Goal: Task Accomplishment & Management: Manage account settings

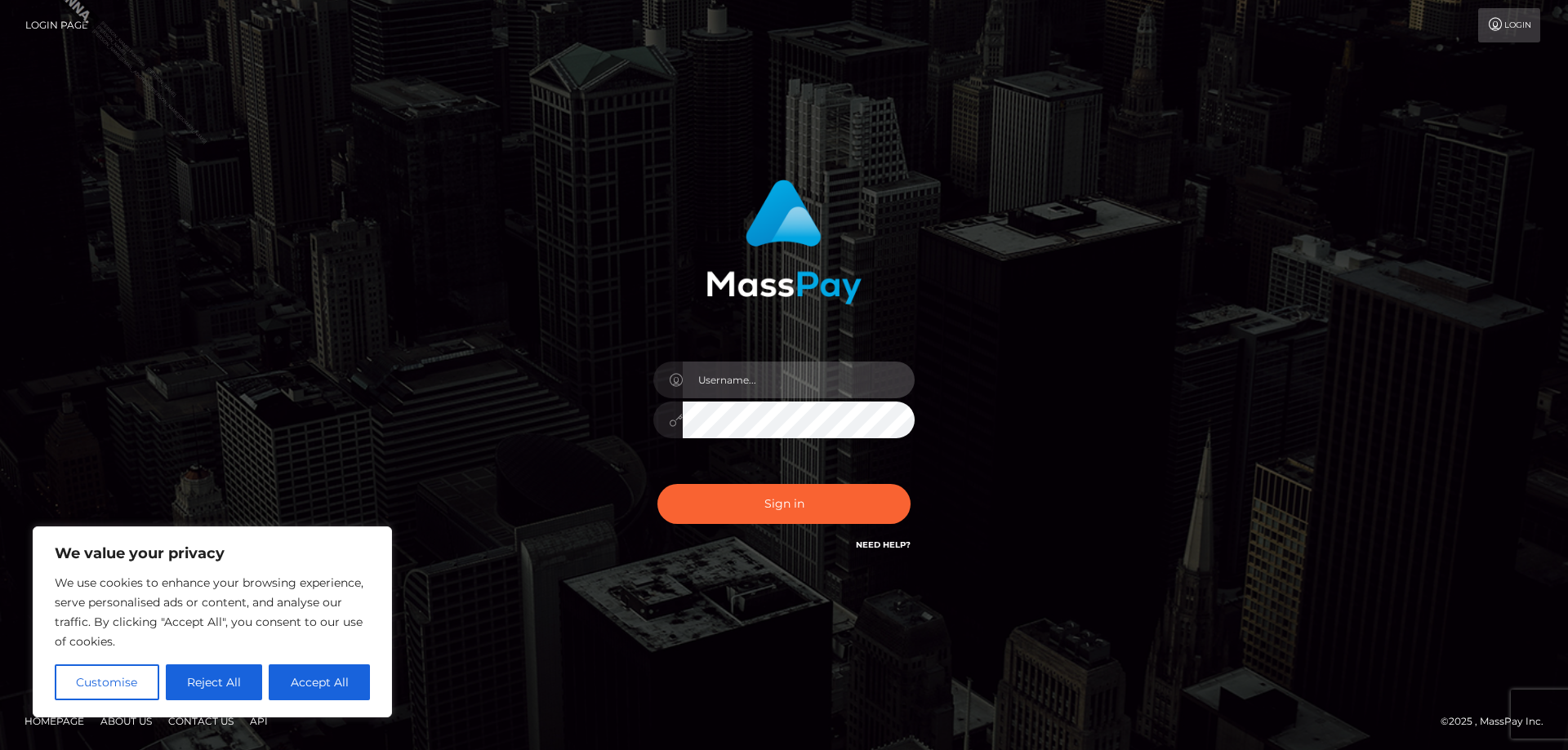
click at [732, 397] on input "text" at bounding box center [799, 379] width 232 height 37
type input "Jose.Silversocial"
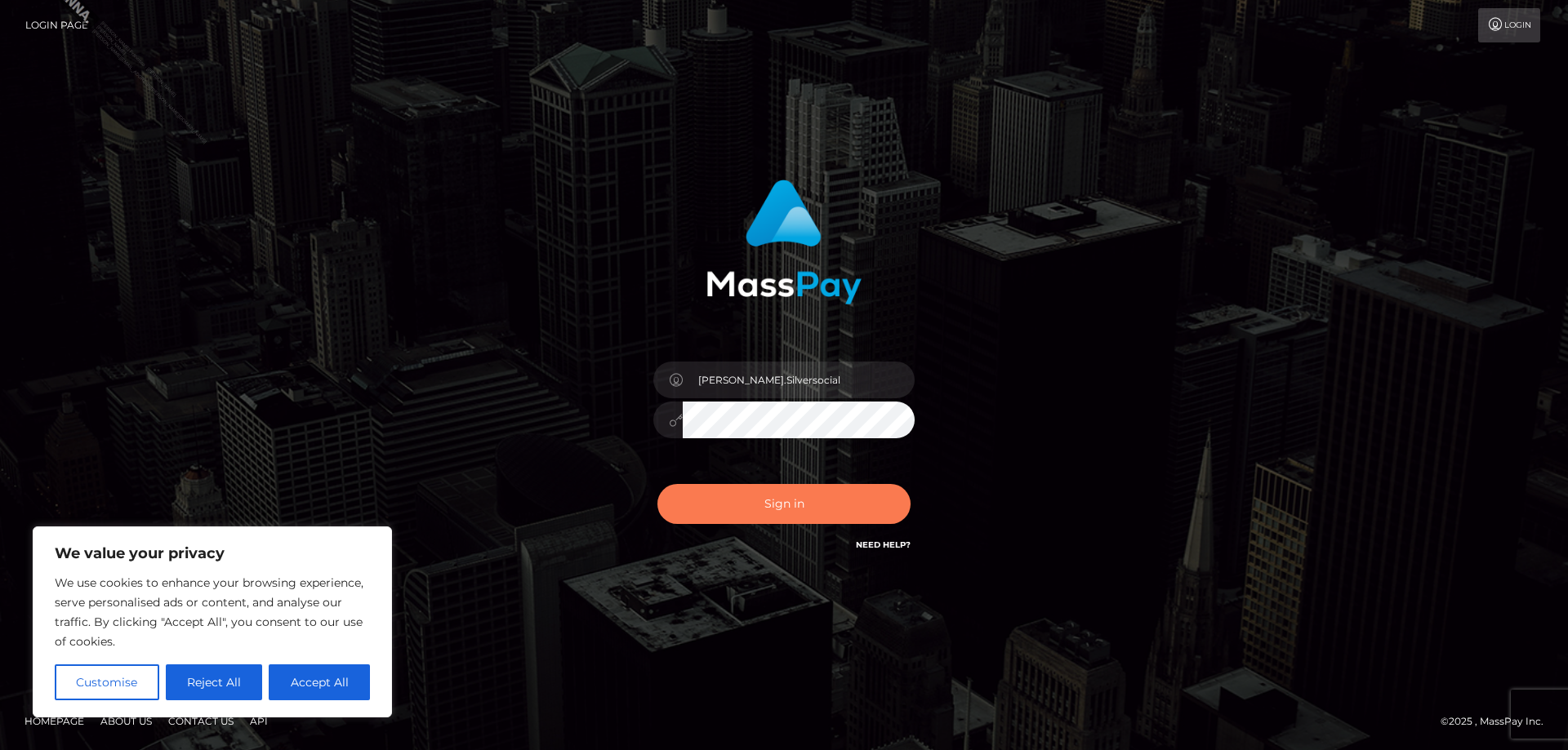
click at [819, 515] on button "Sign in" at bounding box center [784, 504] width 253 height 40
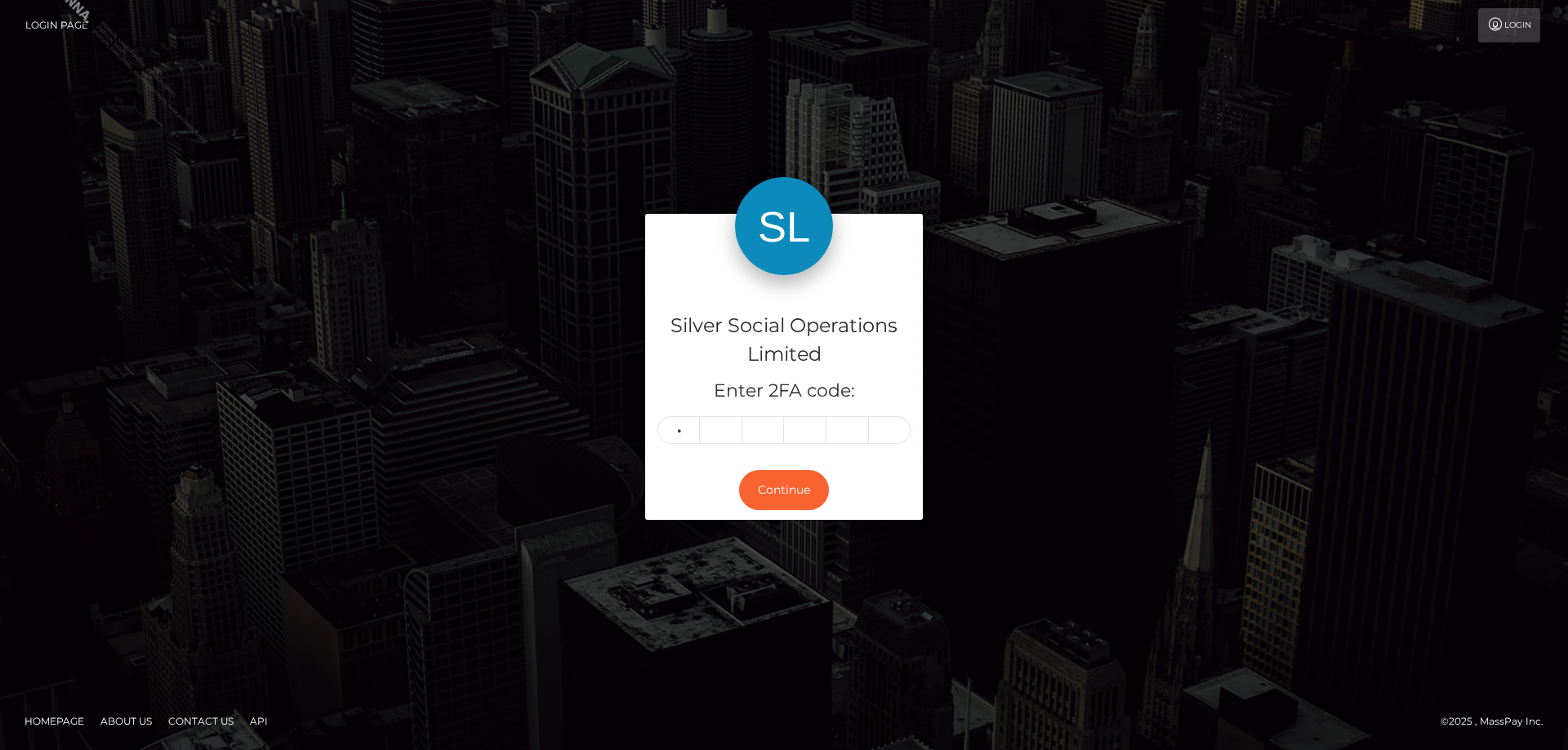
type input "1"
type input "5"
type input "8"
type input "1"
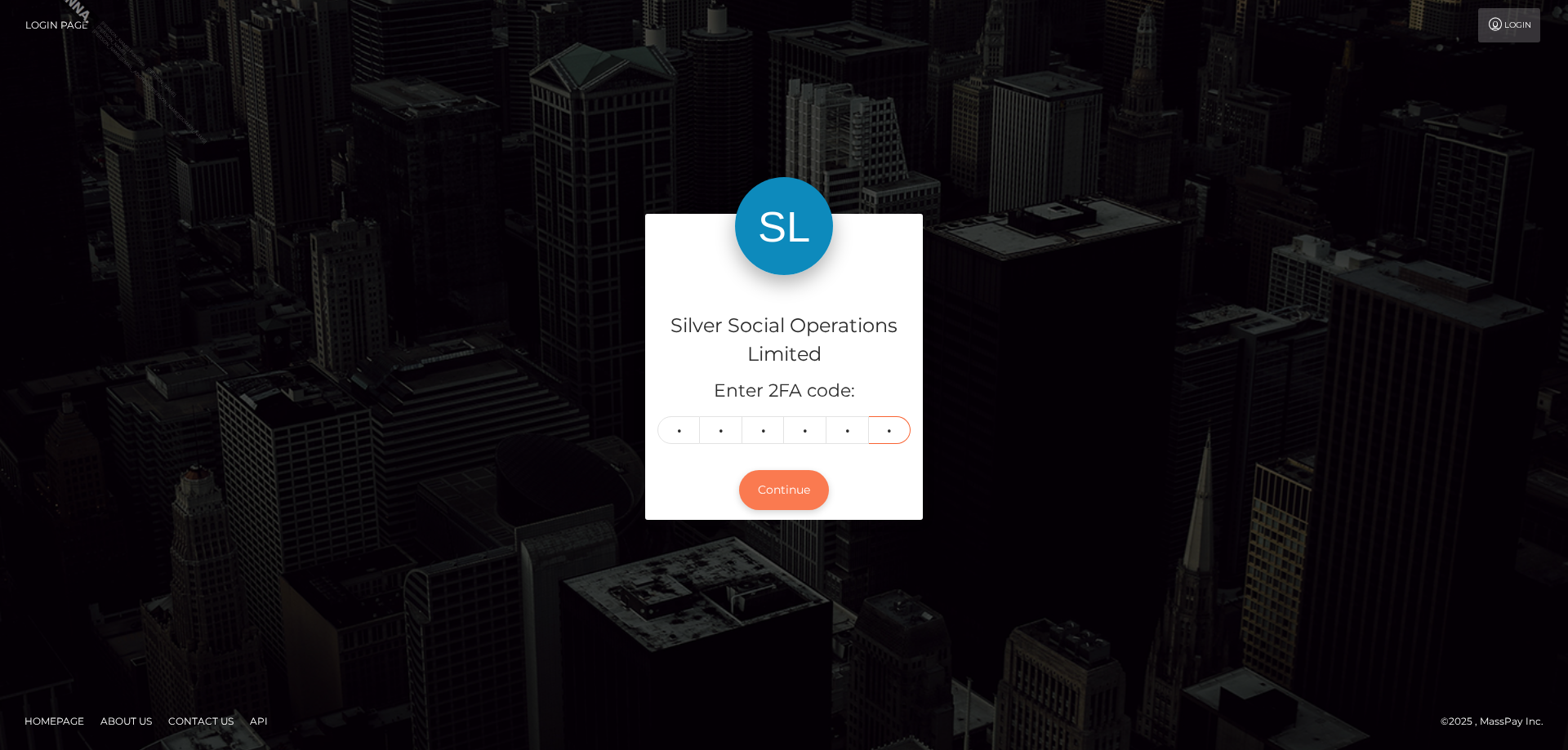
type input "0"
click at [777, 483] on button "Continue" at bounding box center [784, 490] width 90 height 40
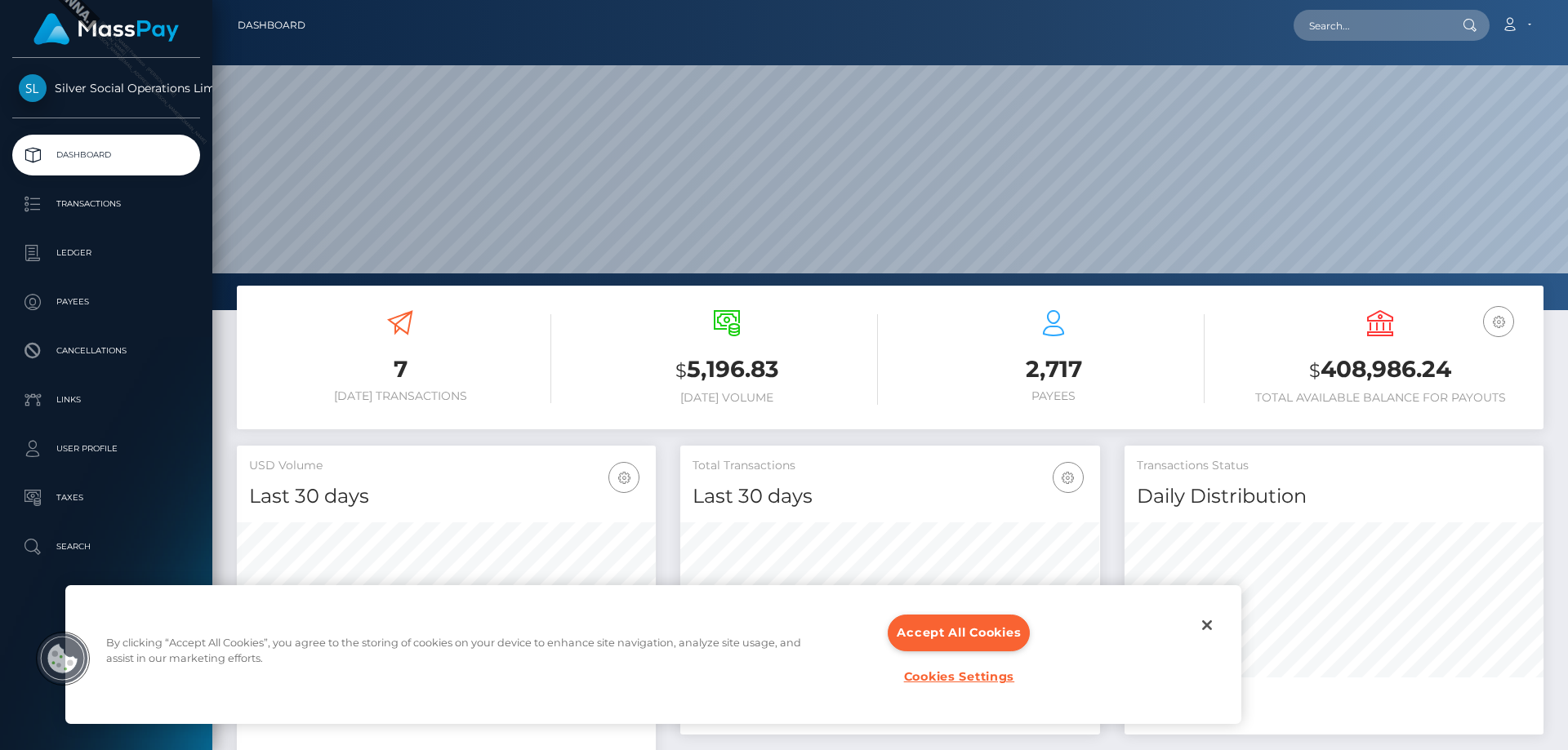
scroll to position [290, 419]
drag, startPoint x: 1449, startPoint y: 374, endPoint x: 1299, endPoint y: 359, distance: 150.7
click at [1299, 359] on h3 "$ 408,986.24" at bounding box center [1380, 370] width 302 height 33
copy h3 "$ 408,986.24"
